Goal: Communication & Community: Answer question/provide support

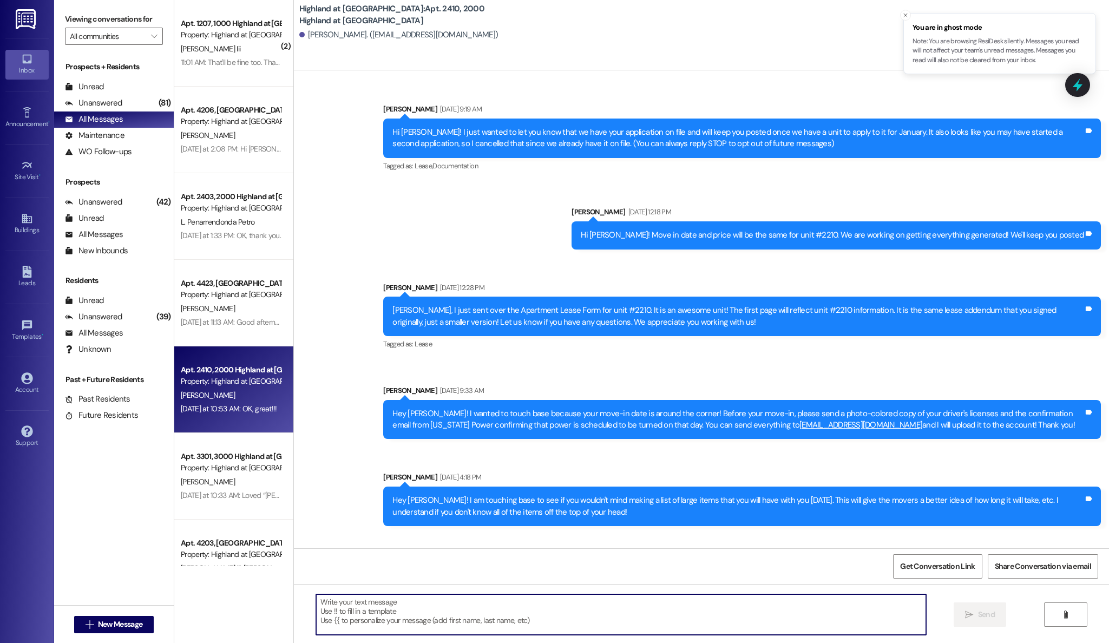
scroll to position [15991, 0]
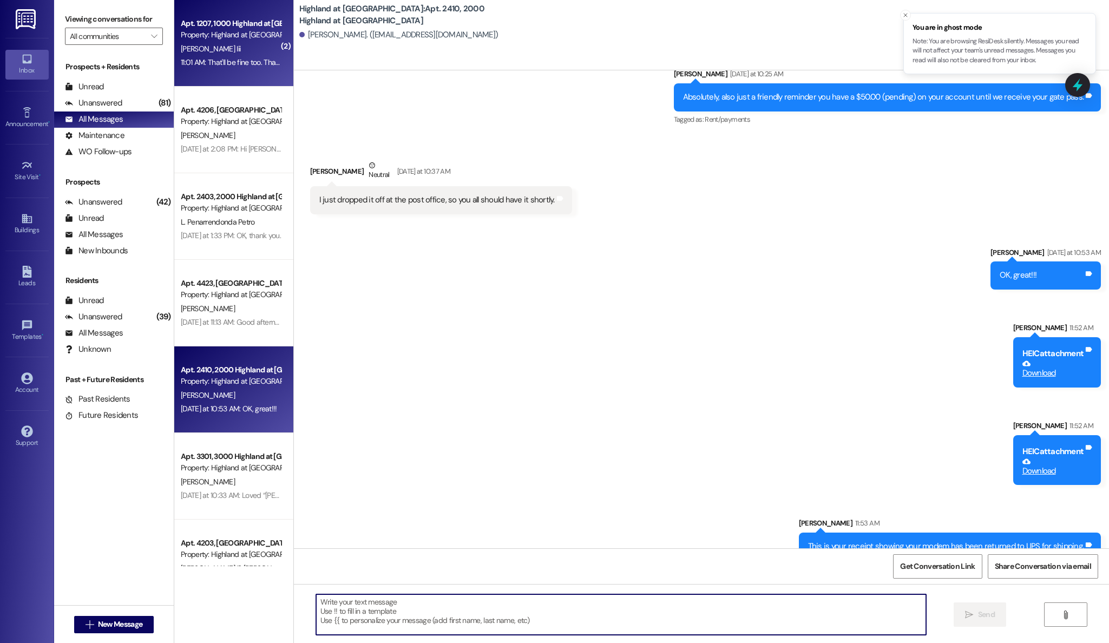
click at [200, 50] on span "[PERSON_NAME] Iii" at bounding box center [211, 49] width 60 height 10
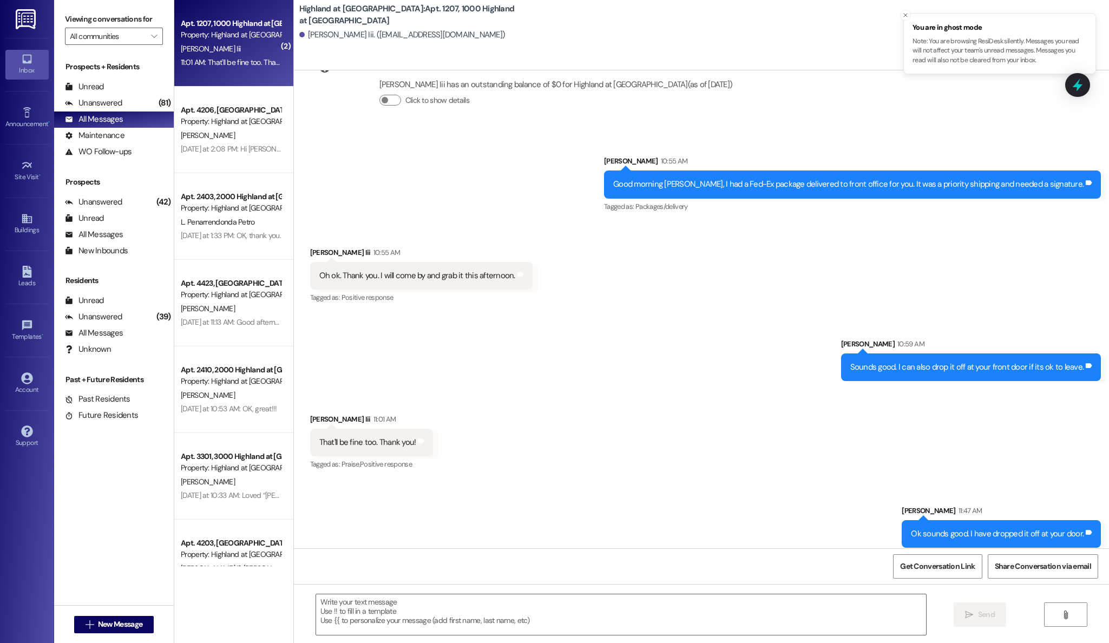
scroll to position [15787, 0]
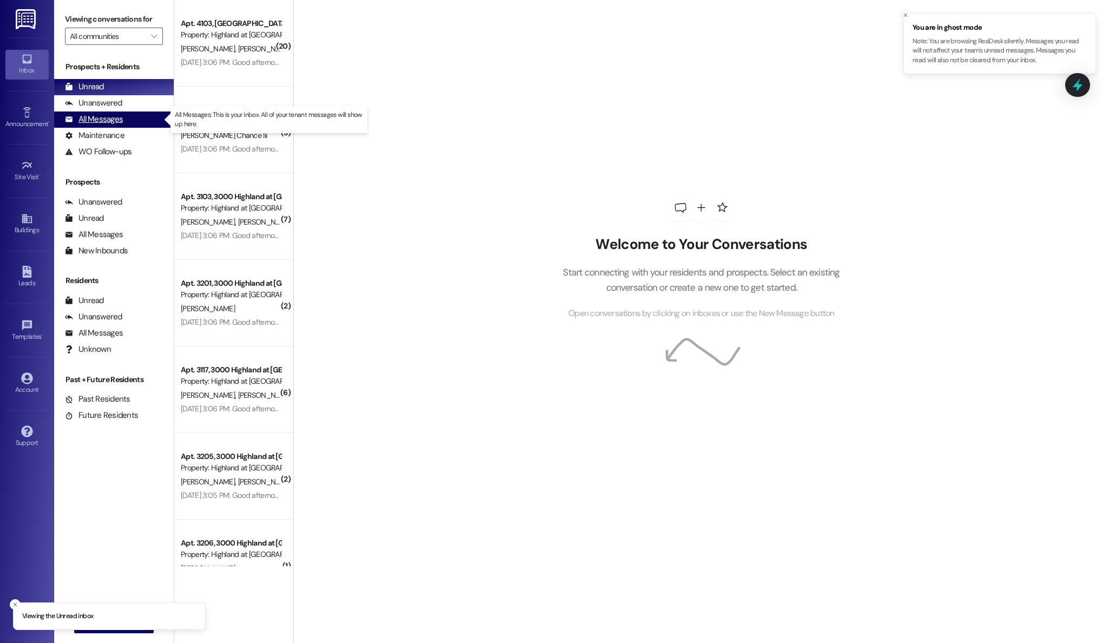
click at [90, 120] on div "All Messages" at bounding box center [94, 119] width 58 height 11
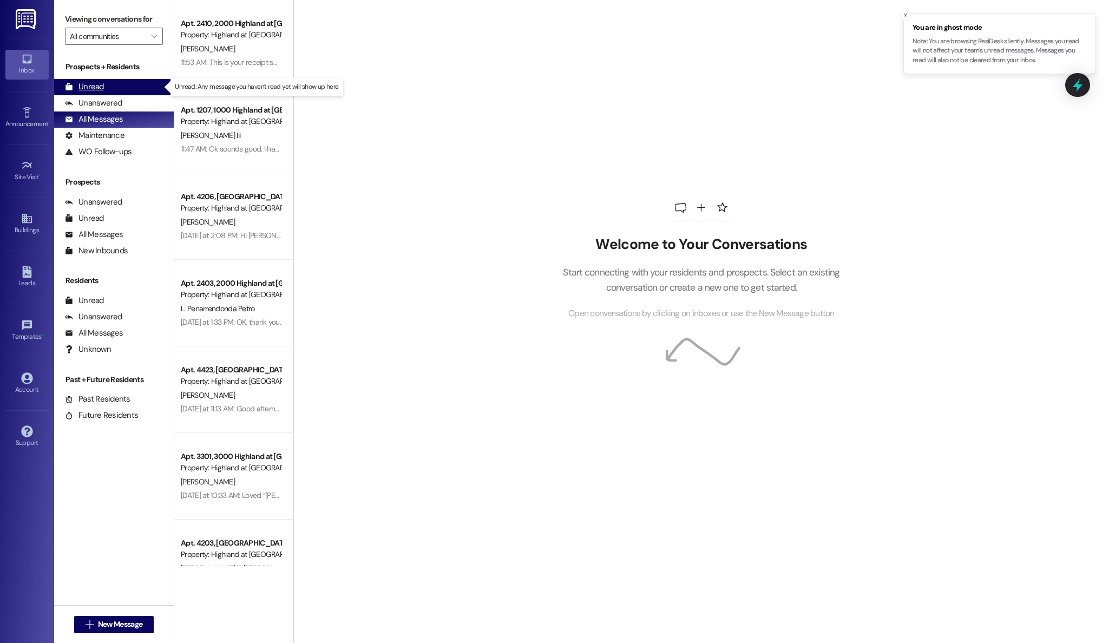
click at [86, 91] on div "Unread" at bounding box center [84, 86] width 39 height 11
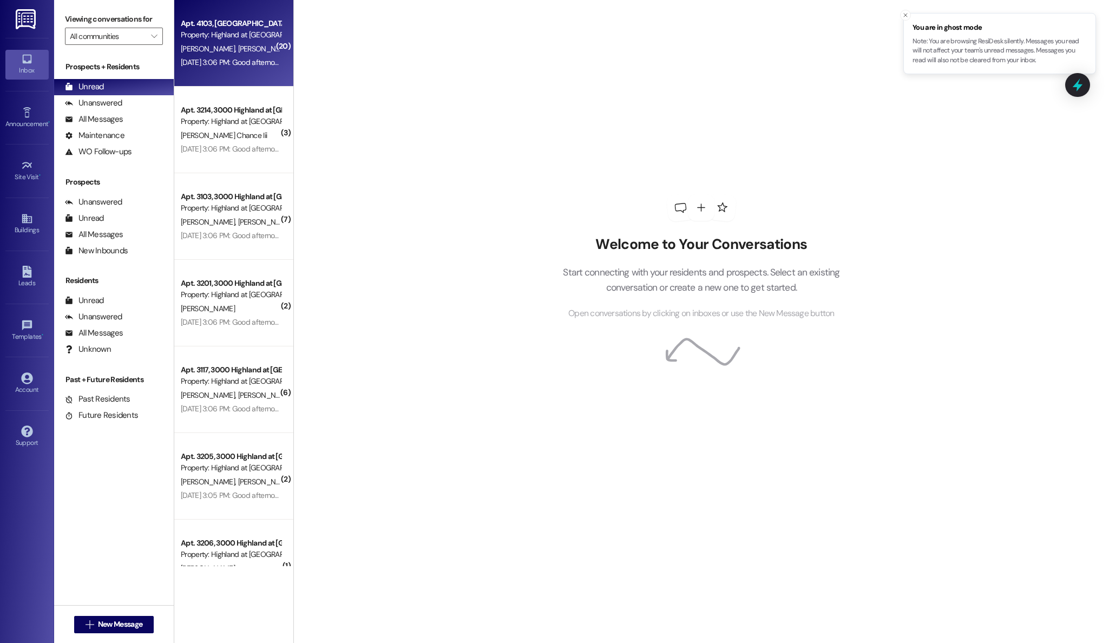
click at [226, 71] on div "Apt. 4103, [GEOGRAPHIC_DATA] at [GEOGRAPHIC_DATA] Property: [GEOGRAPHIC_DATA] a…" at bounding box center [233, 43] width 119 height 87
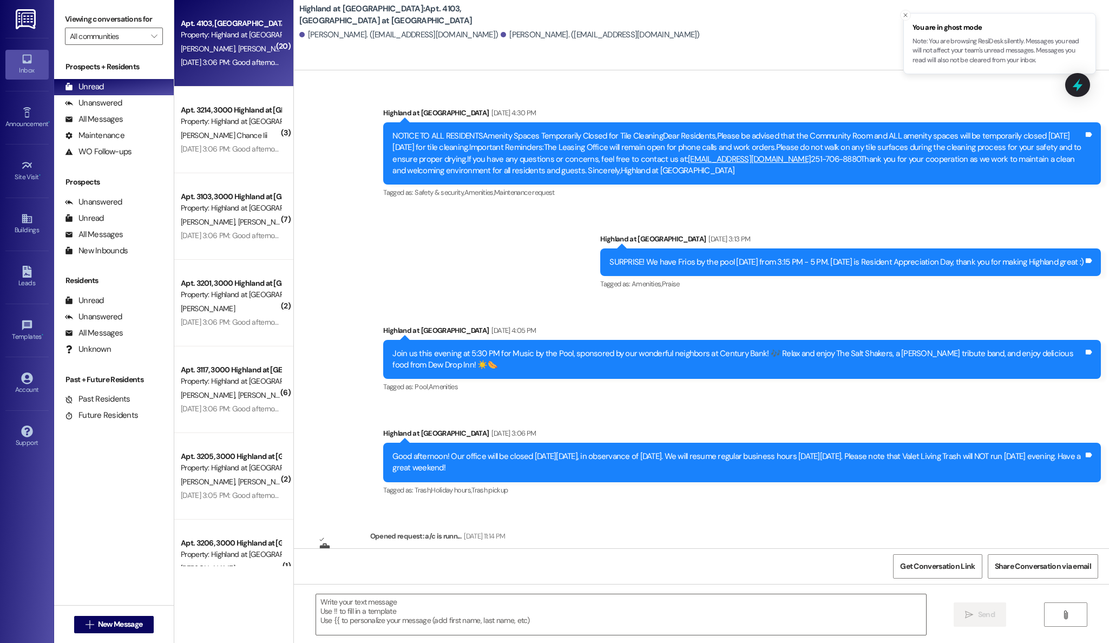
scroll to position [22835, 0]
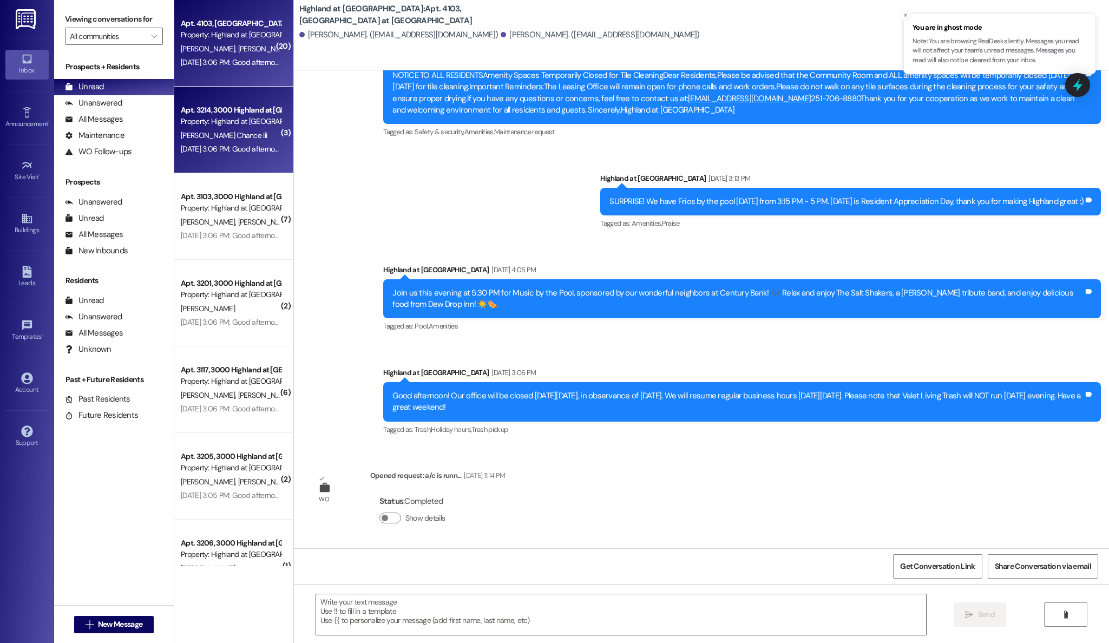
click at [216, 127] on div "Property: Highland at [GEOGRAPHIC_DATA]" at bounding box center [231, 121] width 100 height 11
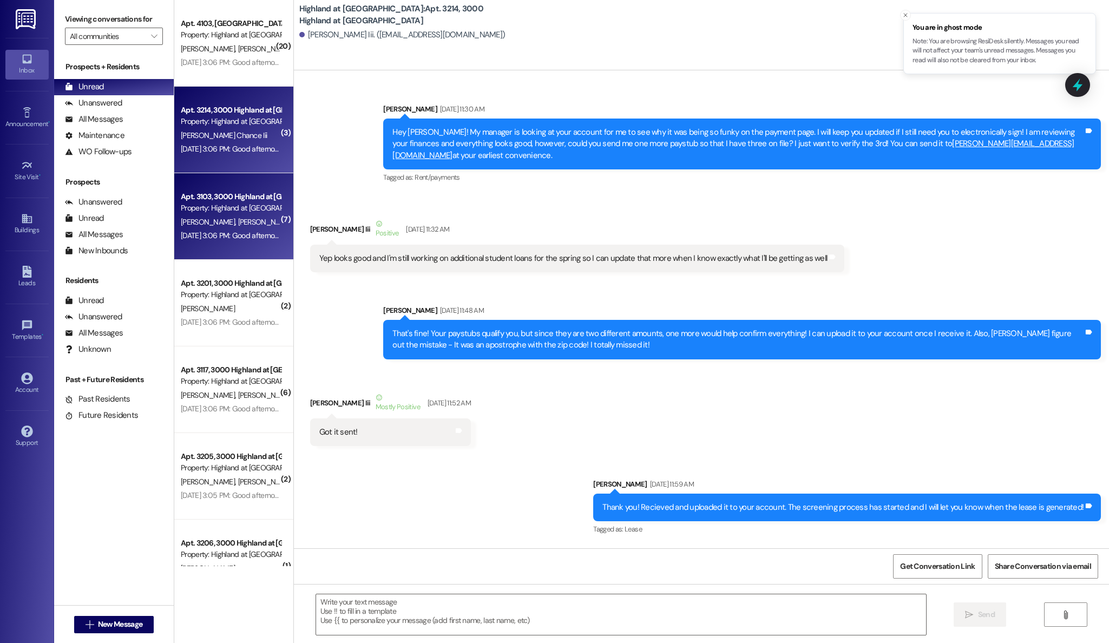
scroll to position [19835, 0]
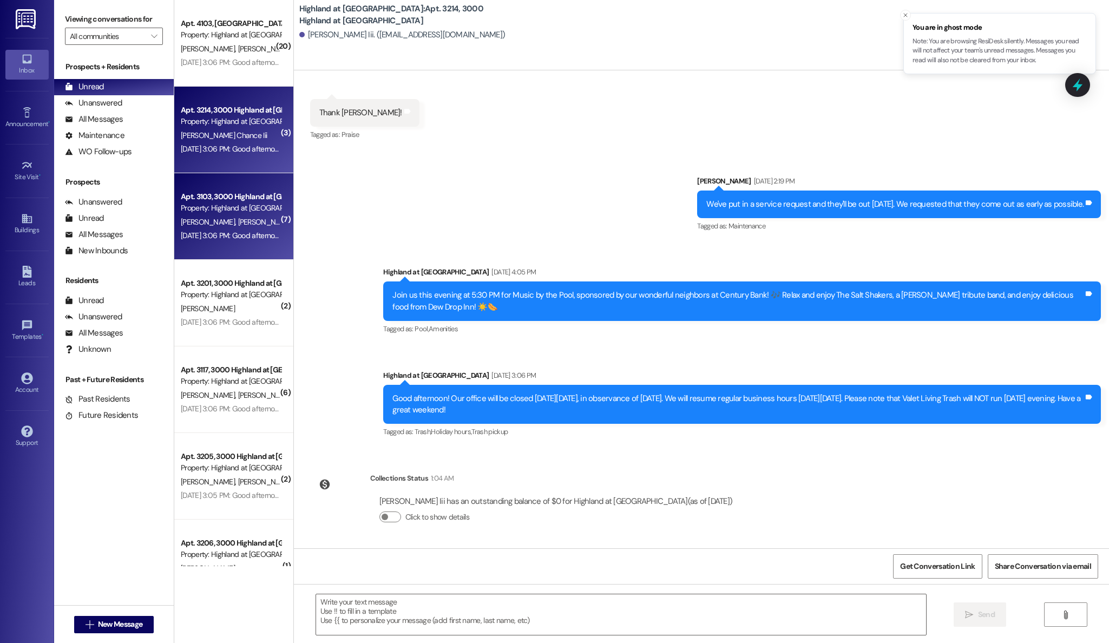
click at [180, 215] on div "M. Wright B. Cobine" at bounding box center [231, 222] width 102 height 14
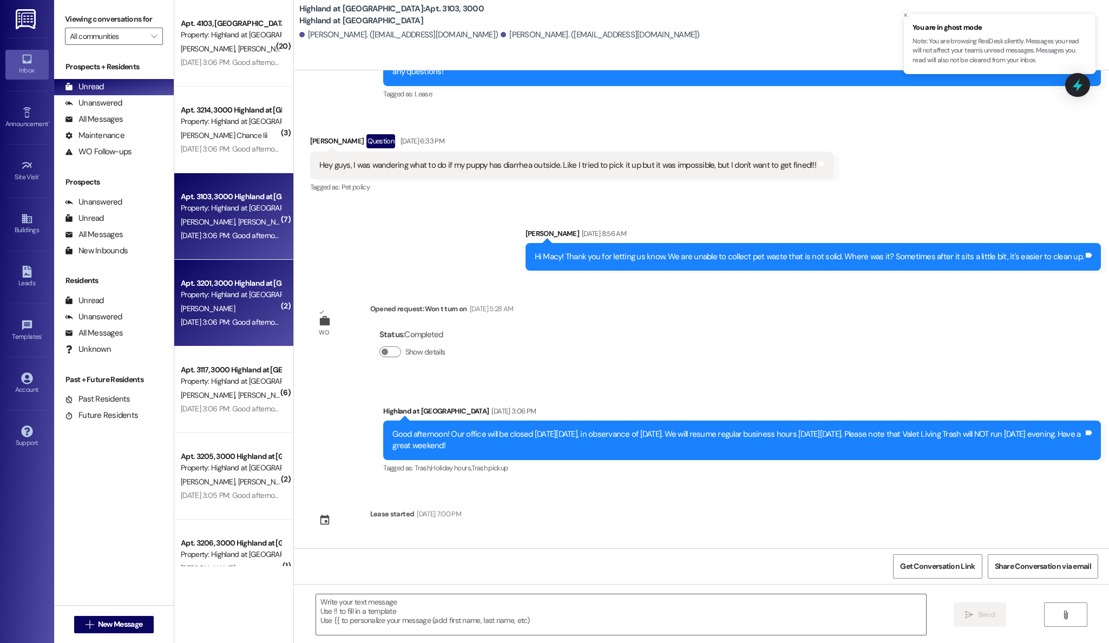
scroll to position [6418, 0]
click at [208, 310] on span "H. Anderson" at bounding box center [208, 309] width 54 height 10
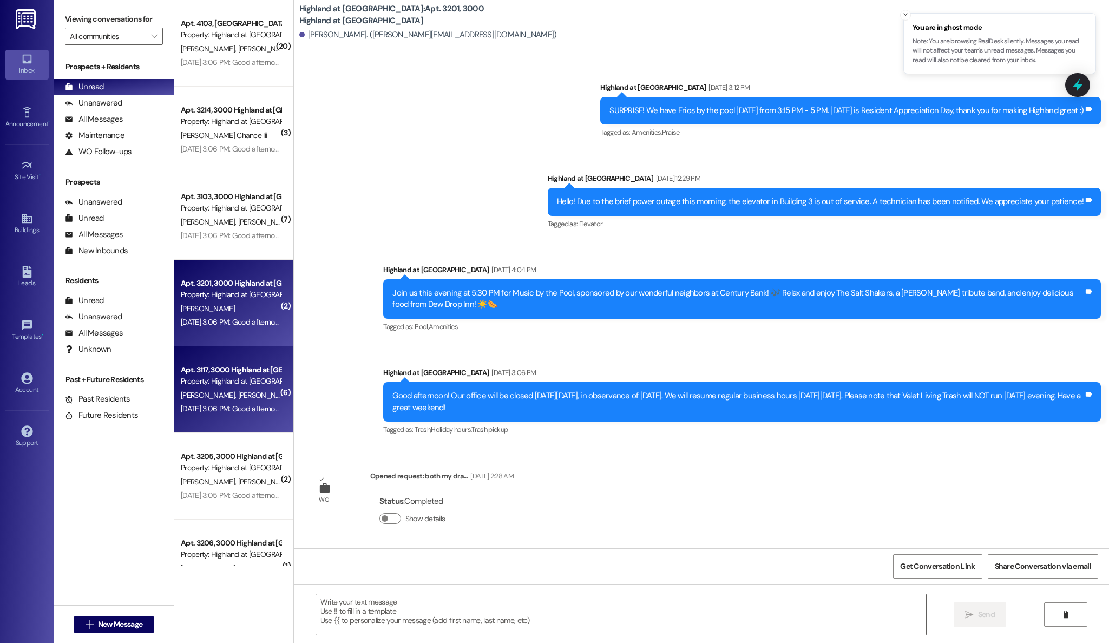
scroll to position [3335, 0]
click at [211, 369] on div "Apt. 3117, 3000 Highland at Spring Hill" at bounding box center [231, 369] width 100 height 11
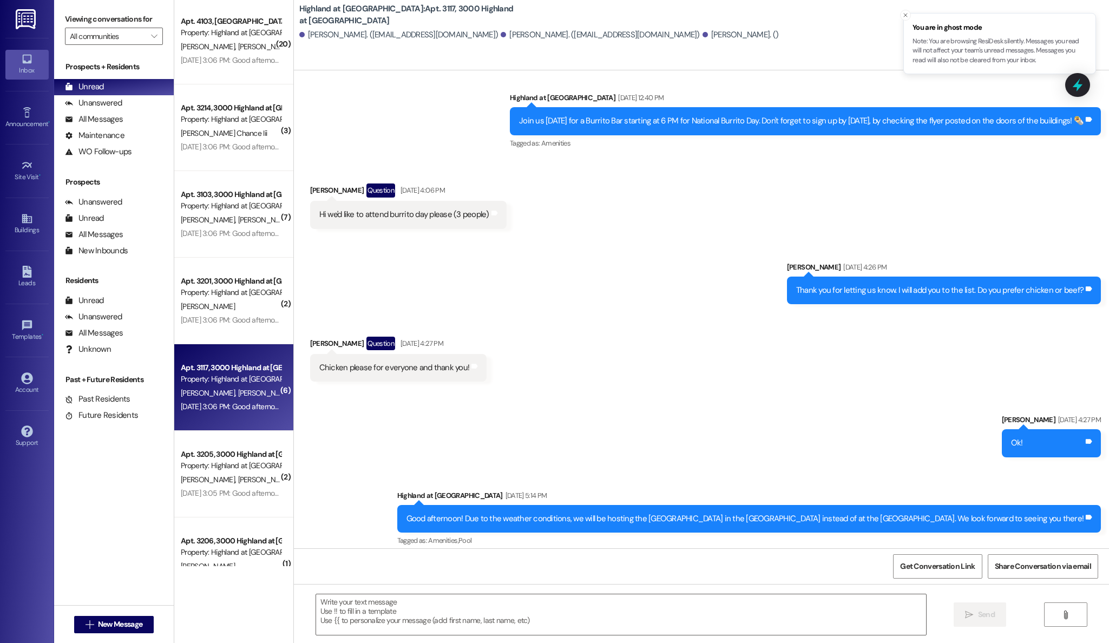
scroll to position [4, 0]
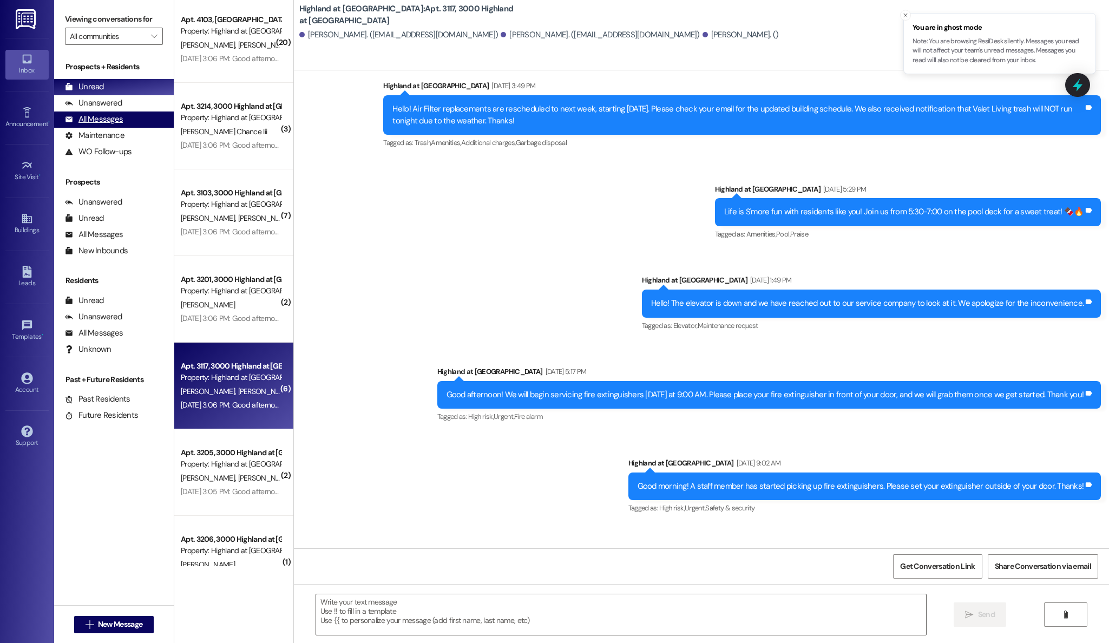
click at [93, 118] on div "All Messages" at bounding box center [94, 119] width 58 height 11
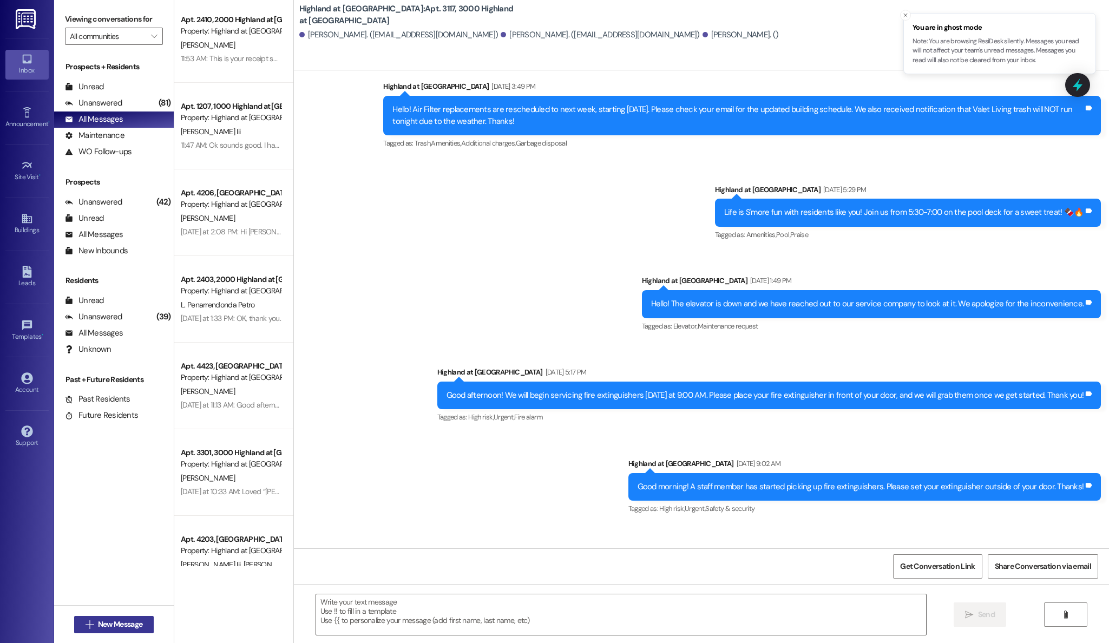
click at [99, 620] on span "New Message" at bounding box center [120, 624] width 44 height 11
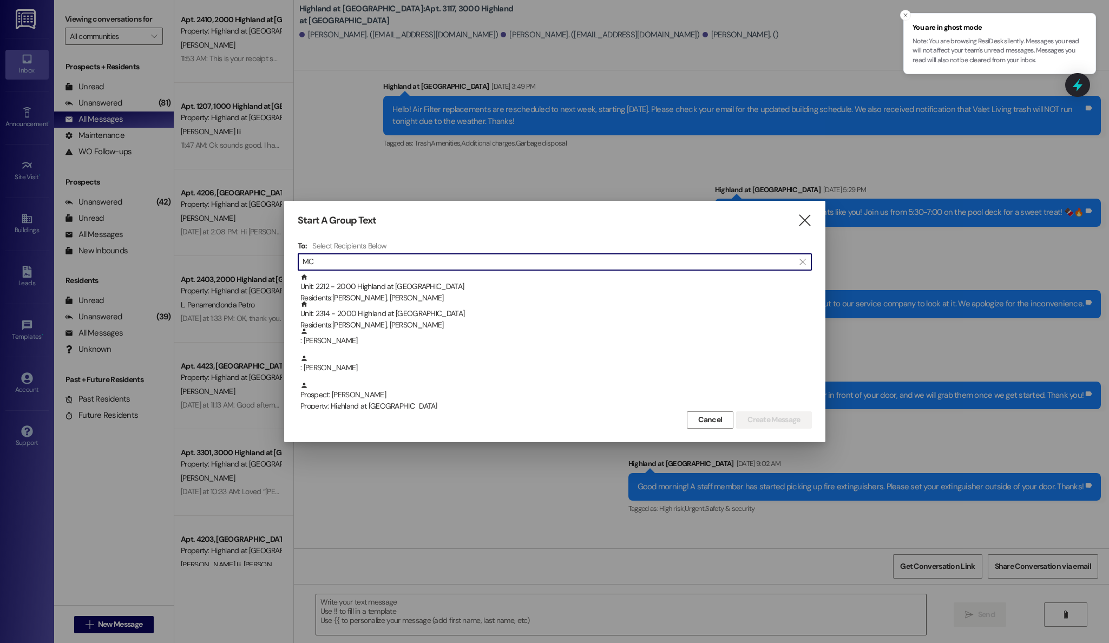
type input "M"
type input "p"
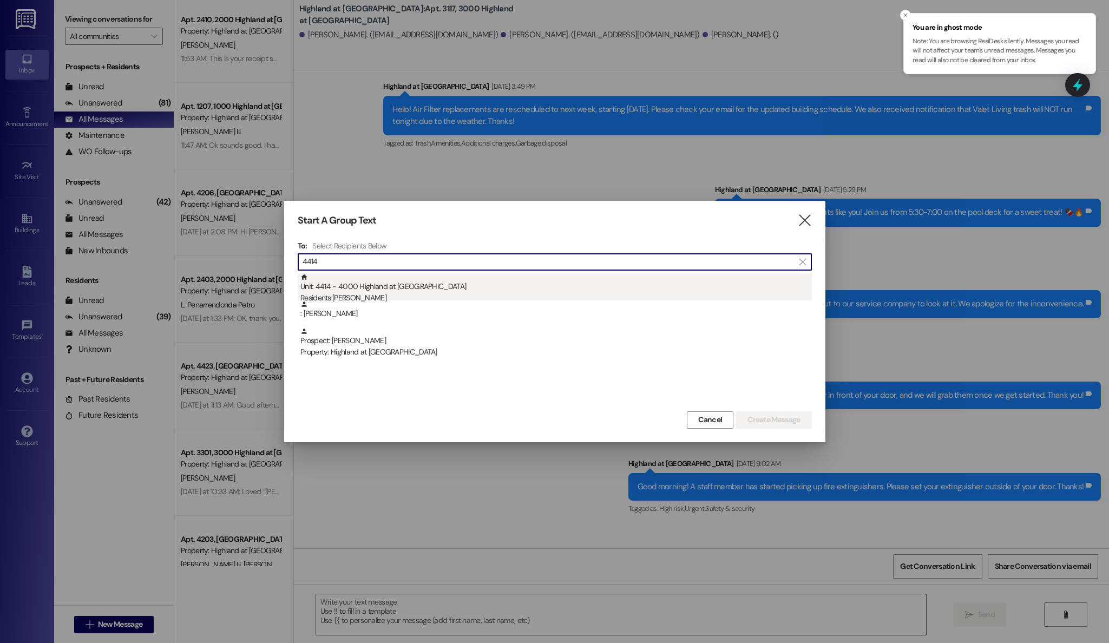
type input "4414"
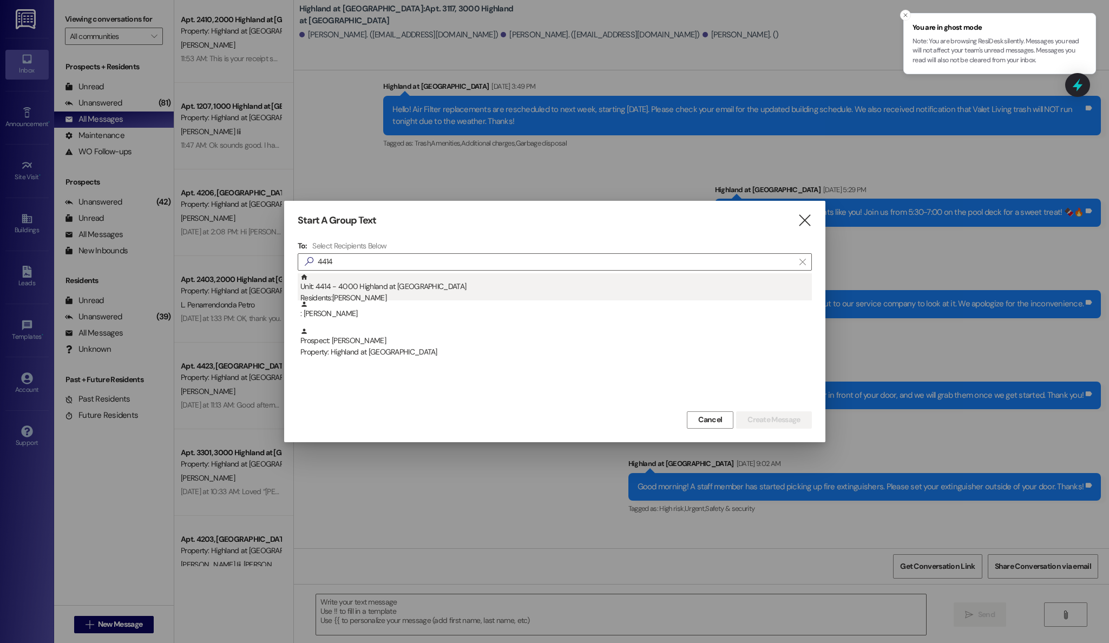
click at [354, 288] on div "Unit: 4414 - 4000 Highland at Spring Hill Residents: Eleanor Pfeiffer" at bounding box center [556, 288] width 512 height 31
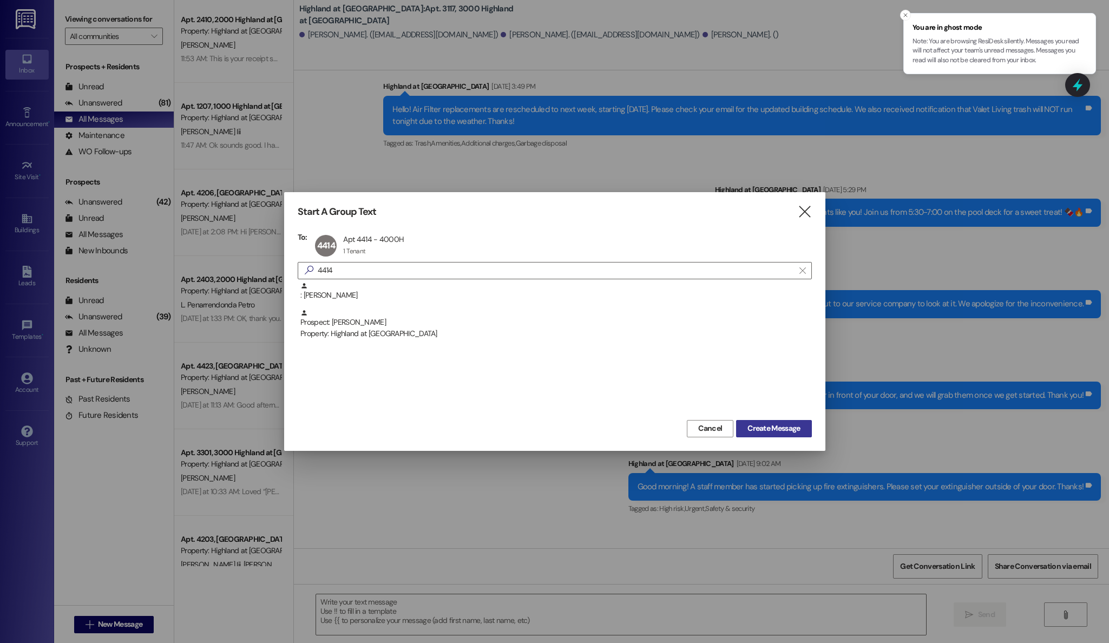
click at [773, 433] on span "Create Message" at bounding box center [774, 428] width 53 height 11
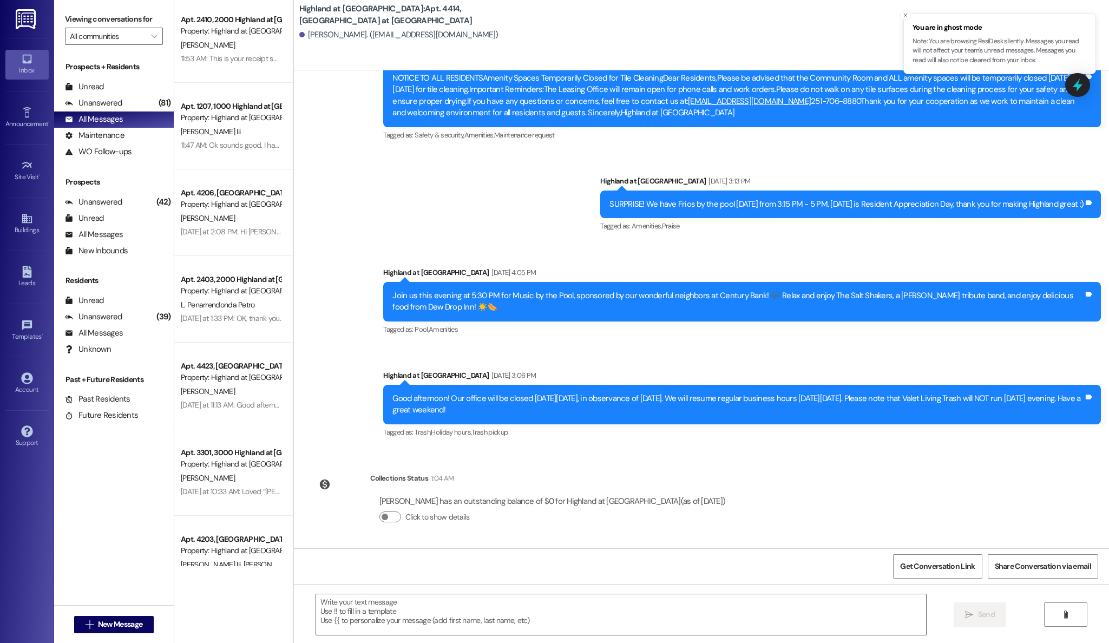
scroll to position [1124, 0]
click at [522, 620] on textarea at bounding box center [621, 614] width 611 height 41
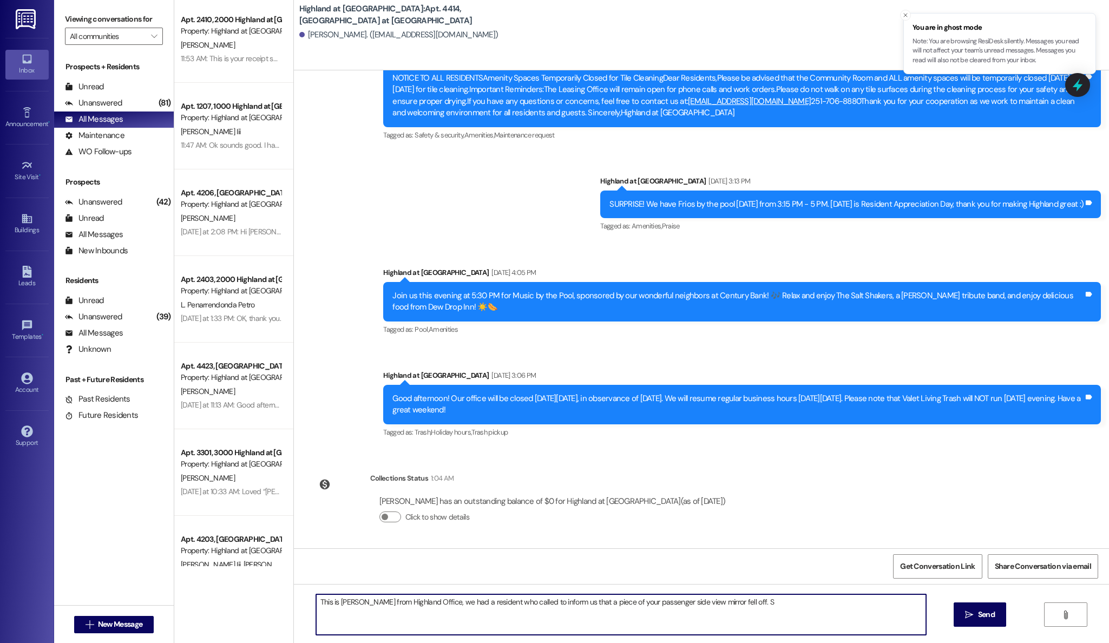
type textarea "This is Annie from Highland Office, we had a resident who called to inform us t…"
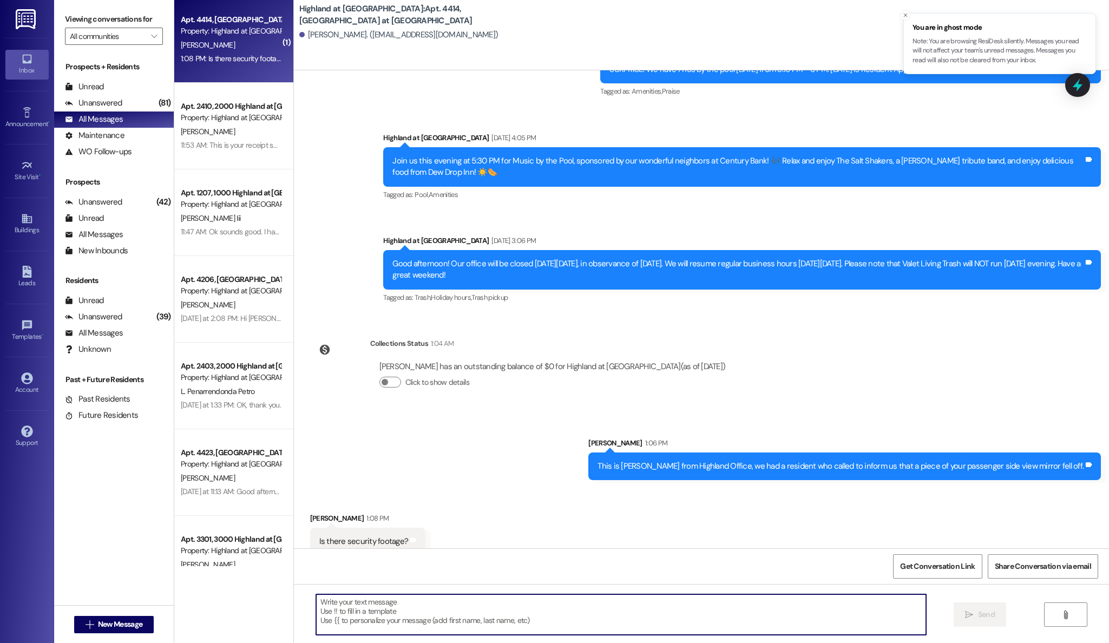
scroll to position [1275, 0]
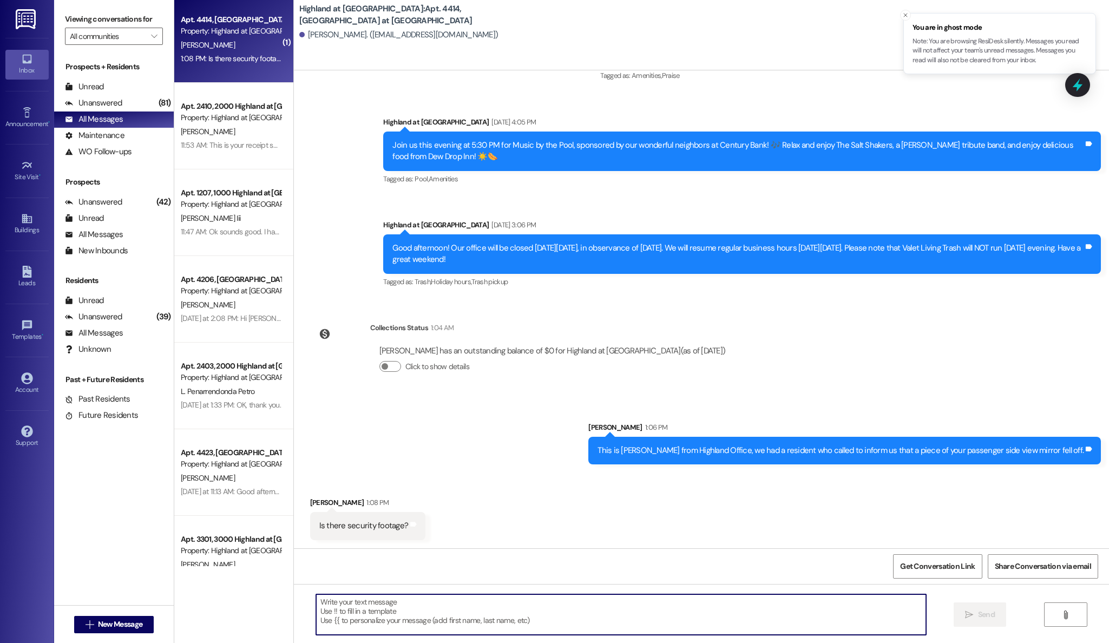
click at [449, 609] on textarea at bounding box center [621, 614] width 611 height 41
type textarea "R"
type textarea "N"
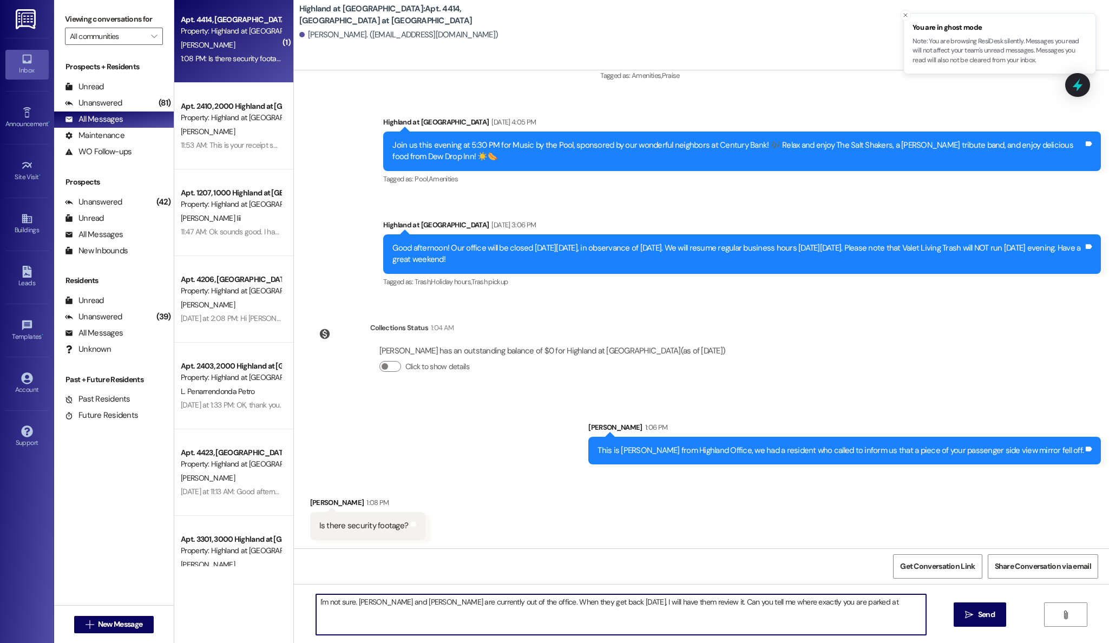
type textarea "I'm not sure. Rosemary and Hope are currently out of the office. When they get …"
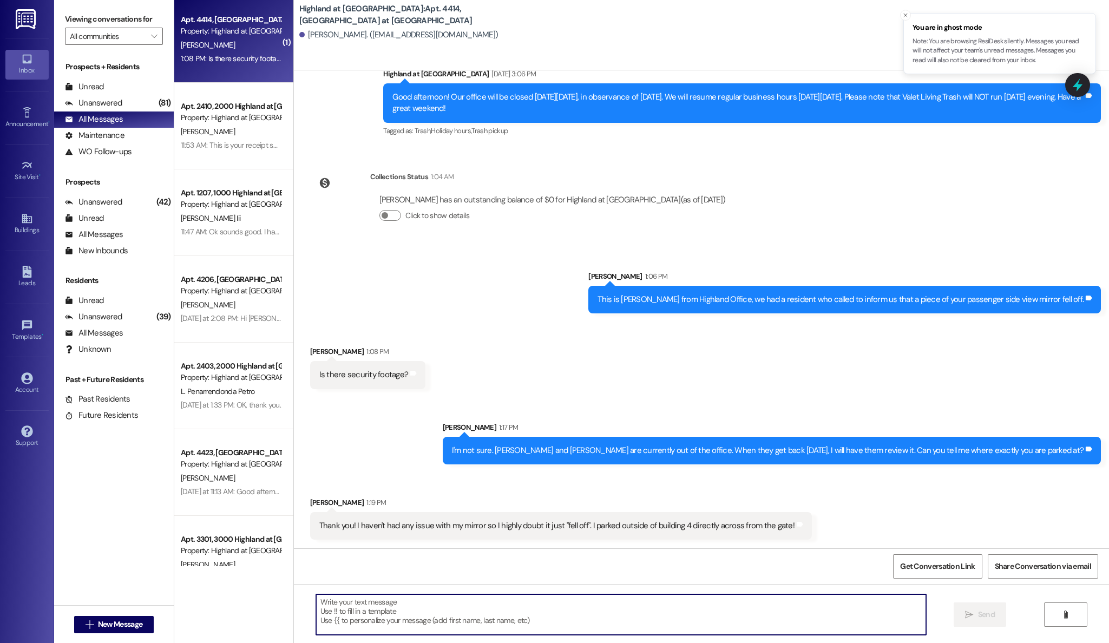
scroll to position [1427, 0]
click at [652, 620] on textarea at bounding box center [621, 614] width 611 height 41
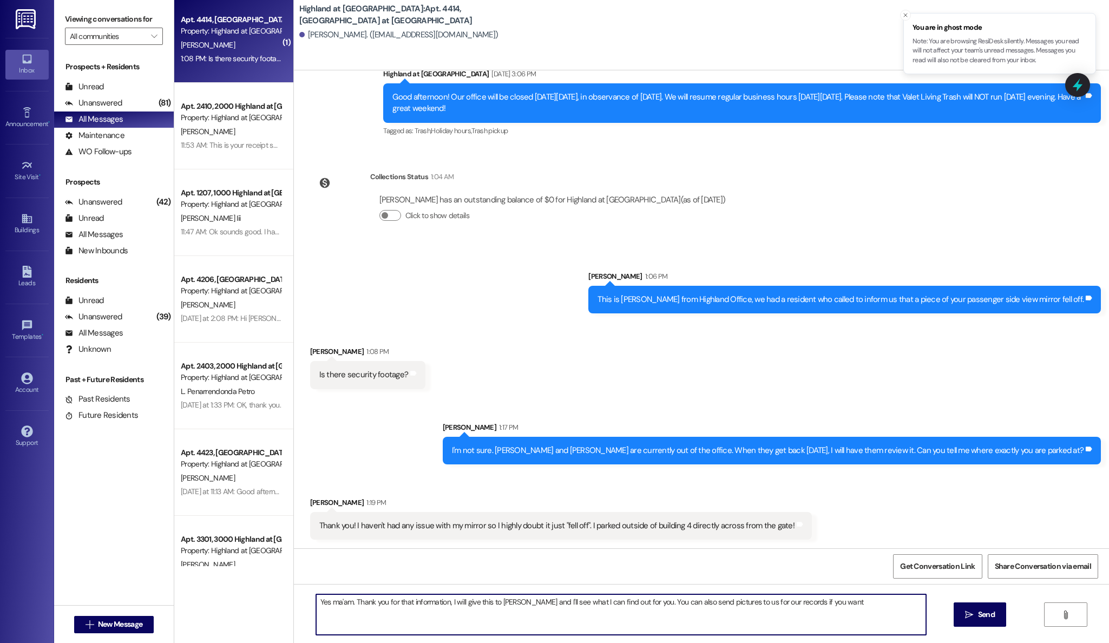
type textarea "Yes ma'am. Thank you for that information, I will give this to Rosemary and I'l…"
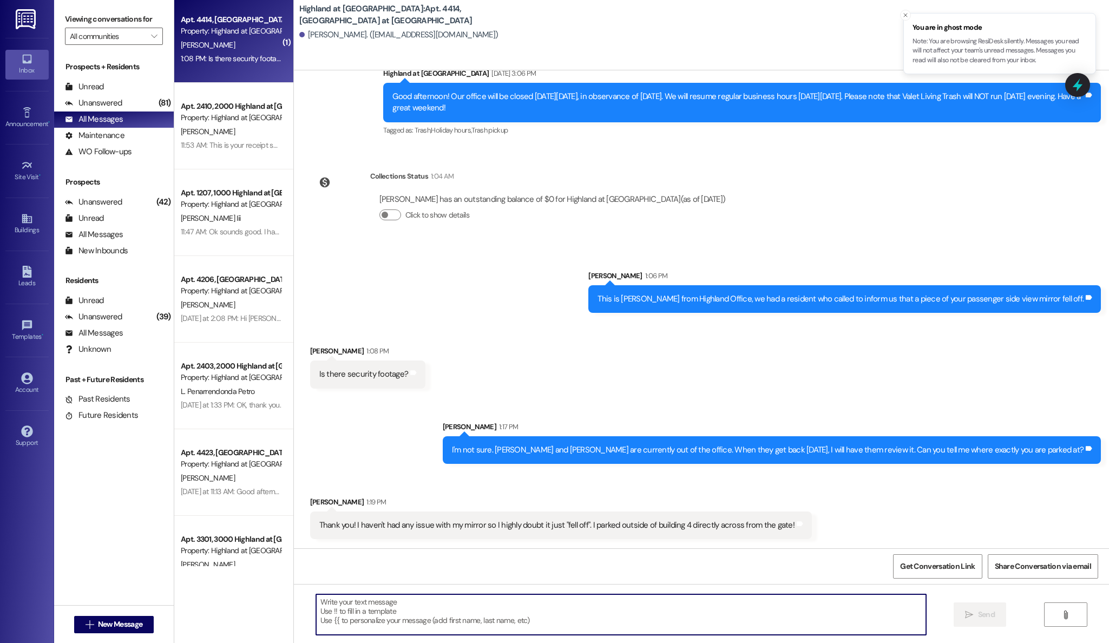
scroll to position [1426, 0]
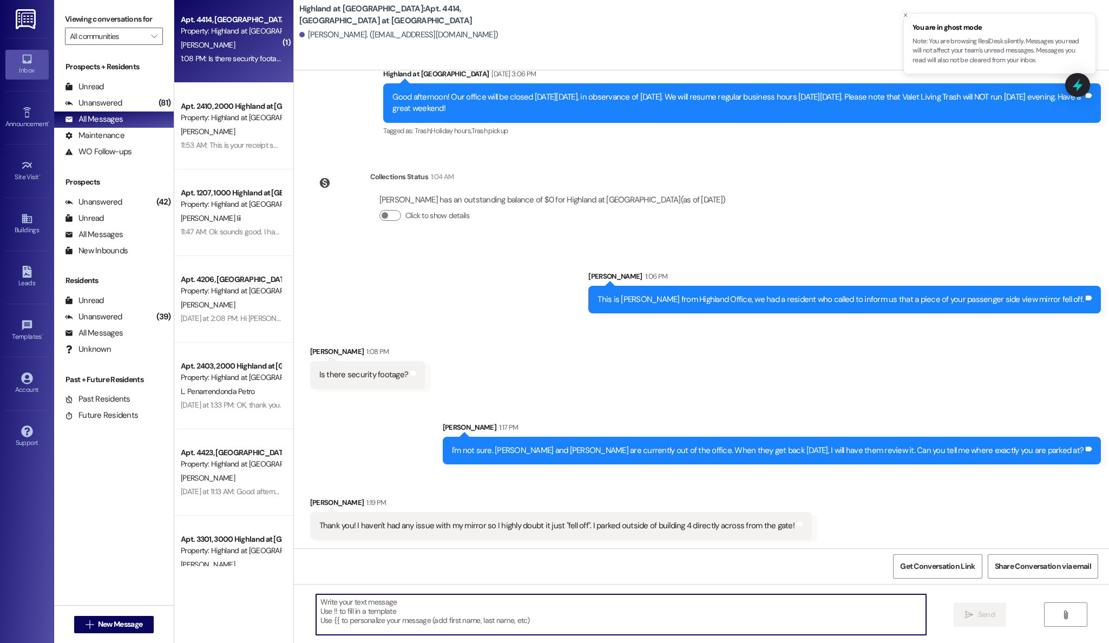
click at [652, 620] on textarea at bounding box center [621, 614] width 611 height 41
